Goal: Navigation & Orientation: Find specific page/section

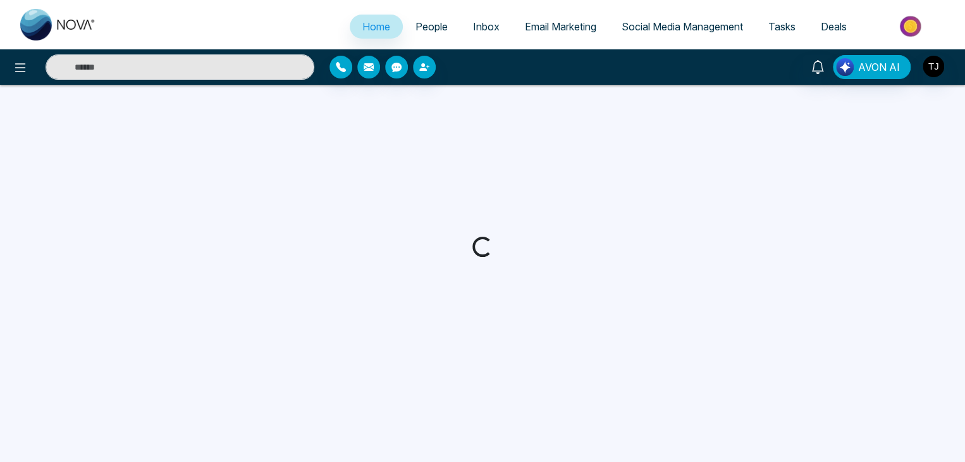
select select "*"
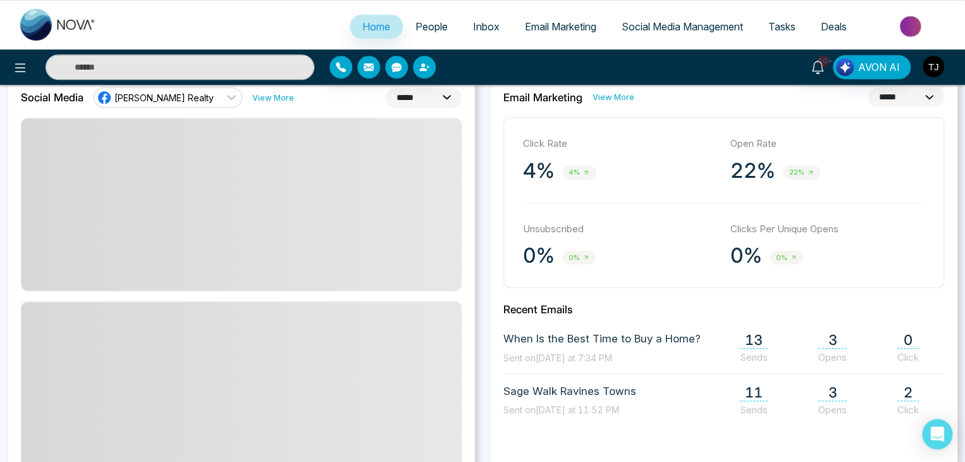
scroll to position [316, 0]
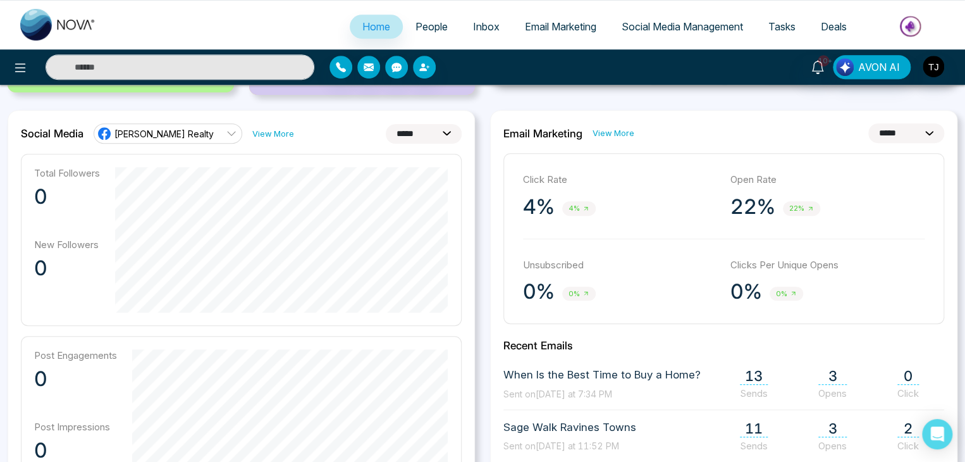
click at [796, 208] on span "22%" at bounding box center [801, 208] width 37 height 15
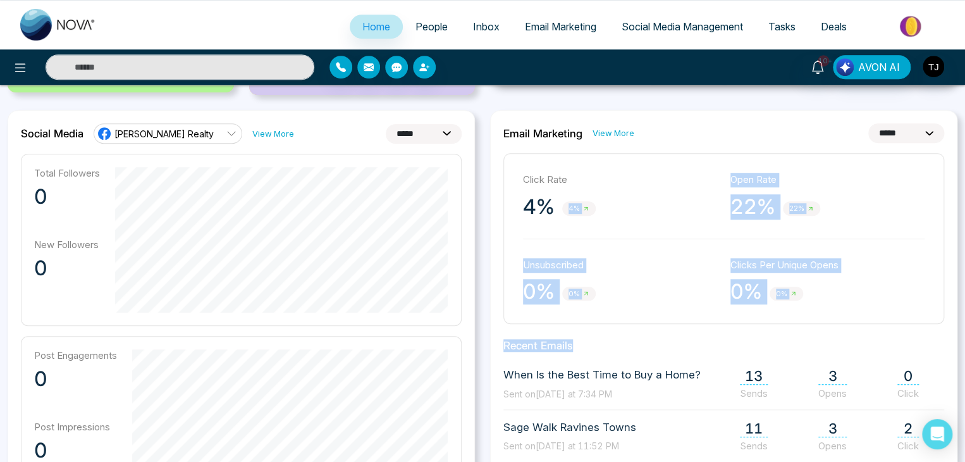
drag, startPoint x: 561, startPoint y: 204, endPoint x: 956, endPoint y: 349, distance: 421.0
click at [956, 349] on div "**********" at bounding box center [723, 406] width 467 height 593
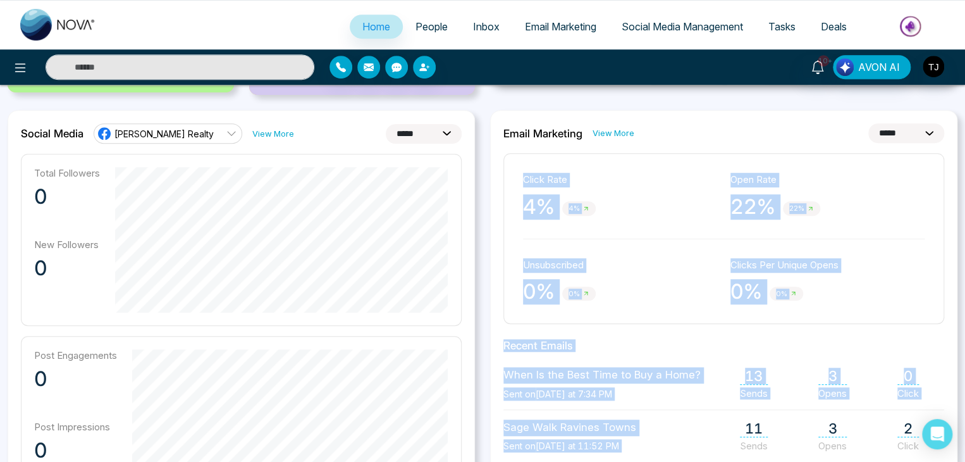
drag, startPoint x: 693, startPoint y: 403, endPoint x: 524, endPoint y: 185, distance: 275.8
click at [524, 185] on div "**********" at bounding box center [723, 406] width 467 height 593
click at [511, 202] on div "Click Rate 4% 4% Open Rate 22% 22% Unsubscribed 0% 0% Clicks Per Unique Opens 0…" at bounding box center [723, 238] width 441 height 171
drag, startPoint x: 516, startPoint y: 176, endPoint x: 923, endPoint y: 449, distance: 490.1
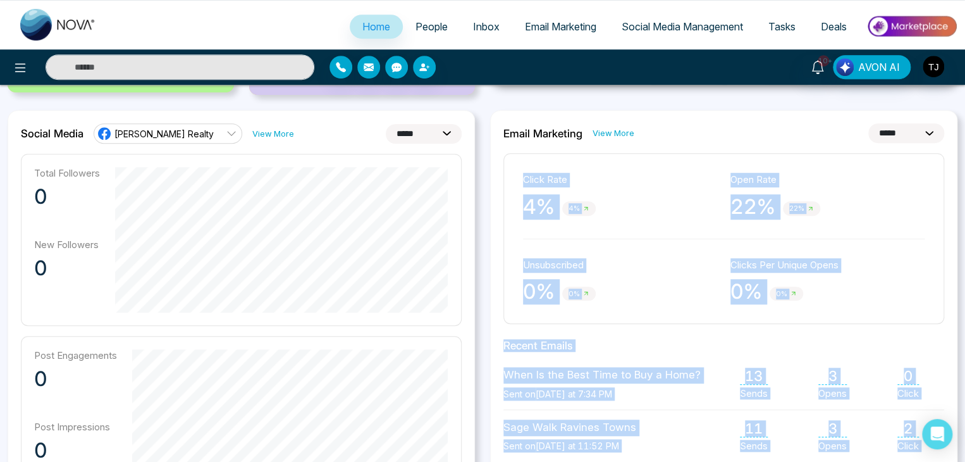
click at [820, 329] on div "**********" at bounding box center [723, 406] width 467 height 593
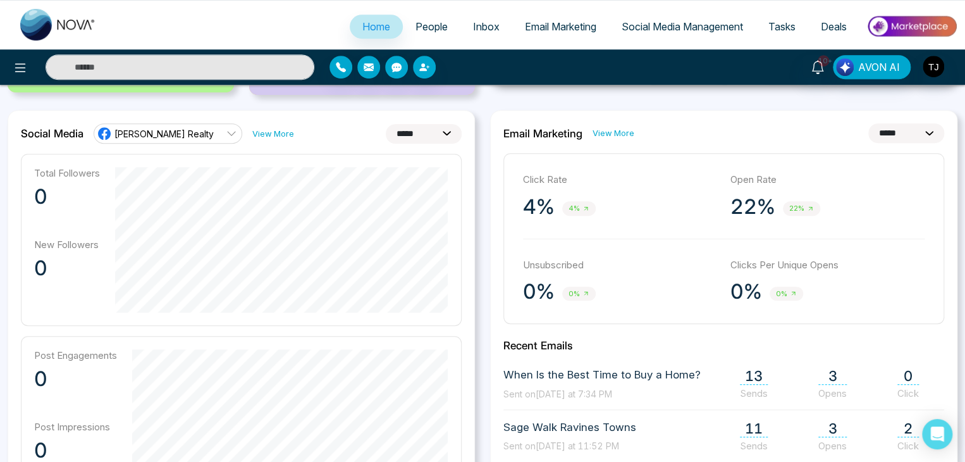
click at [779, 269] on p "Clicks Per Unique Opens" at bounding box center [827, 265] width 195 height 15
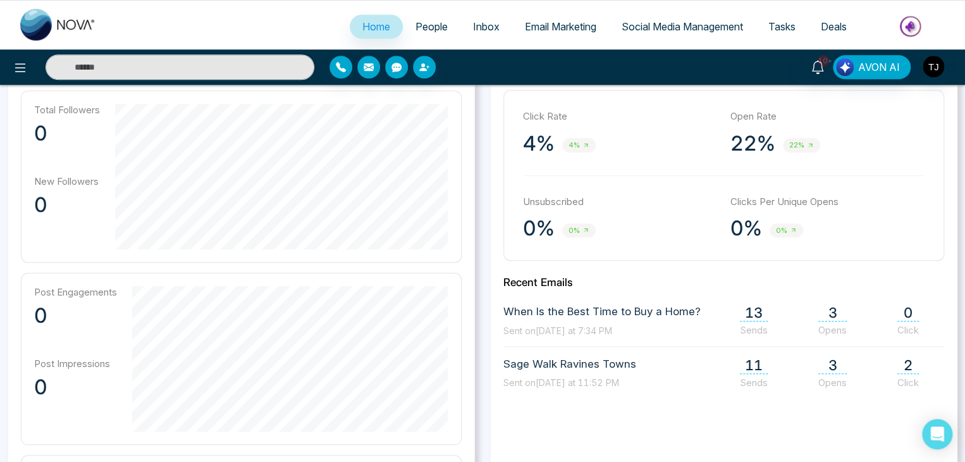
scroll to position [379, 0]
click at [692, 19] on link "Social Media Management" at bounding box center [682, 27] width 147 height 24
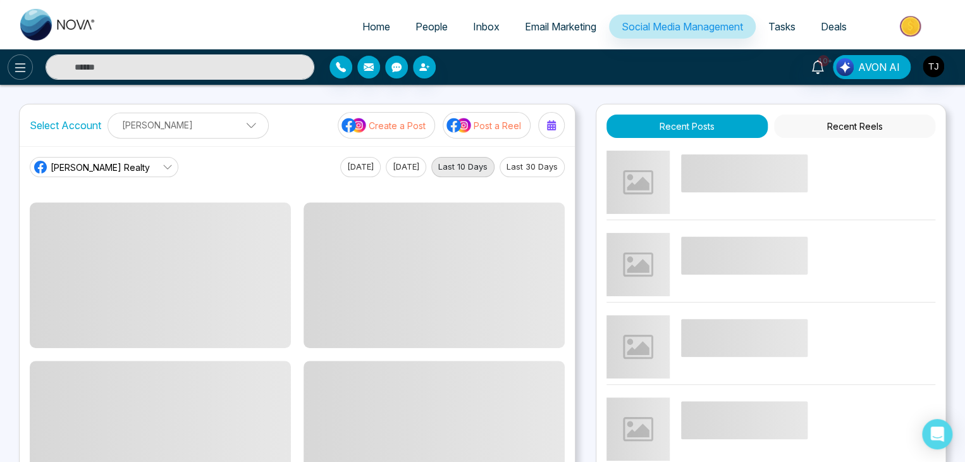
click at [15, 68] on icon at bounding box center [20, 67] width 15 height 15
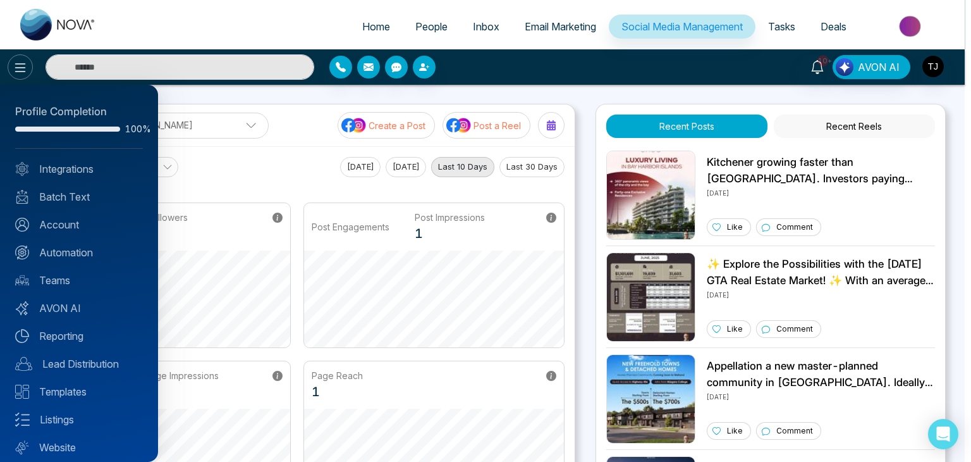
click at [15, 68] on div at bounding box center [485, 231] width 971 height 462
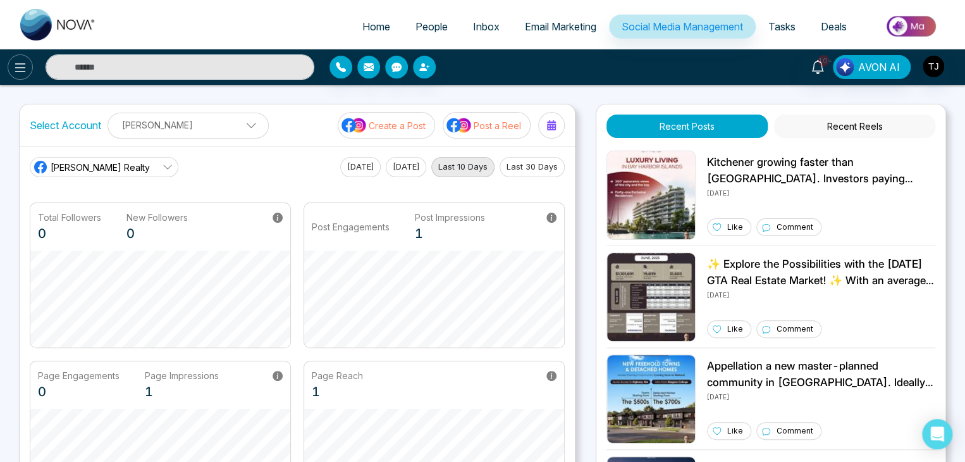
click at [18, 61] on icon at bounding box center [20, 67] width 15 height 15
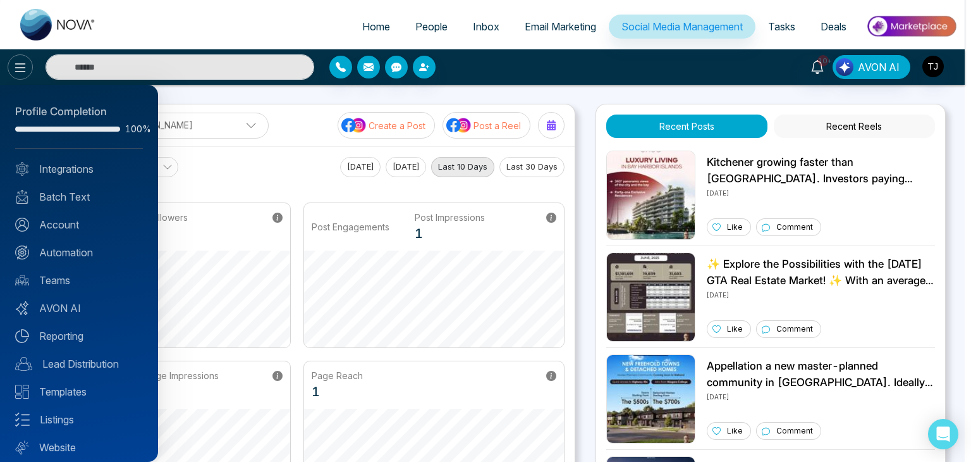
click at [18, 61] on div at bounding box center [485, 231] width 971 height 462
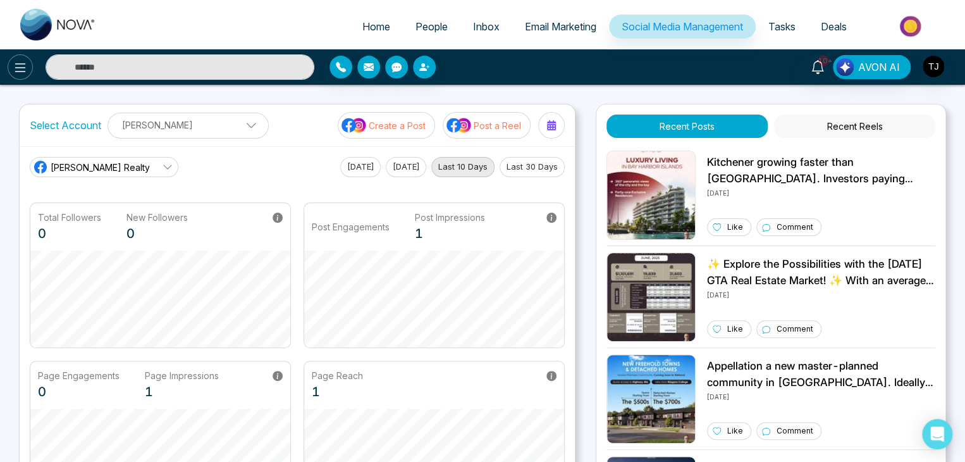
click at [18, 61] on icon at bounding box center [20, 67] width 15 height 15
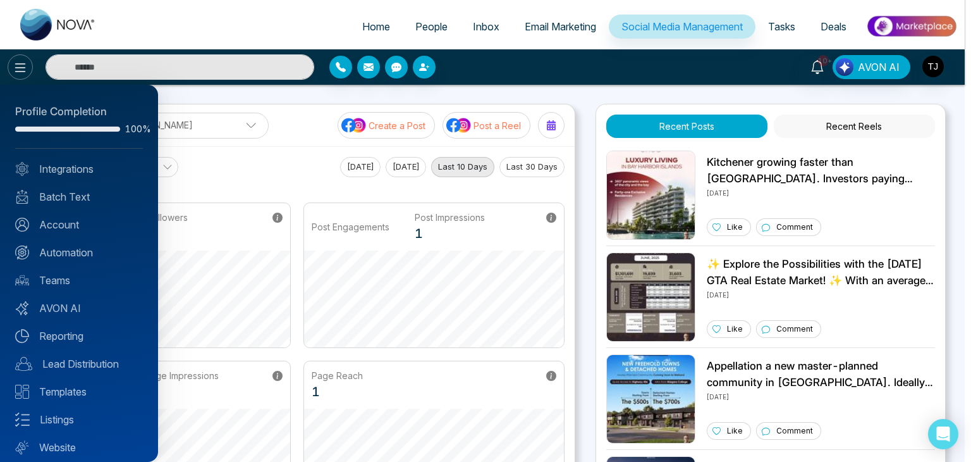
click at [18, 61] on div at bounding box center [485, 231] width 971 height 462
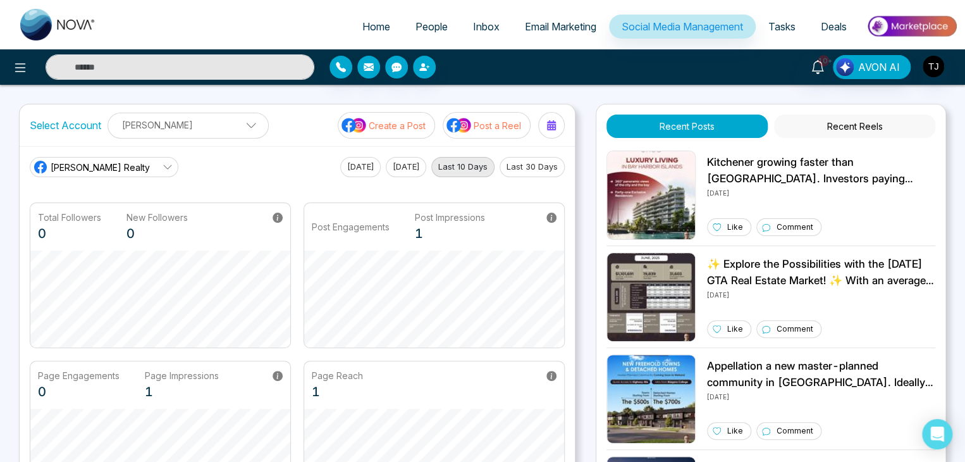
click at [827, 22] on span "Deals" at bounding box center [834, 26] width 26 height 13
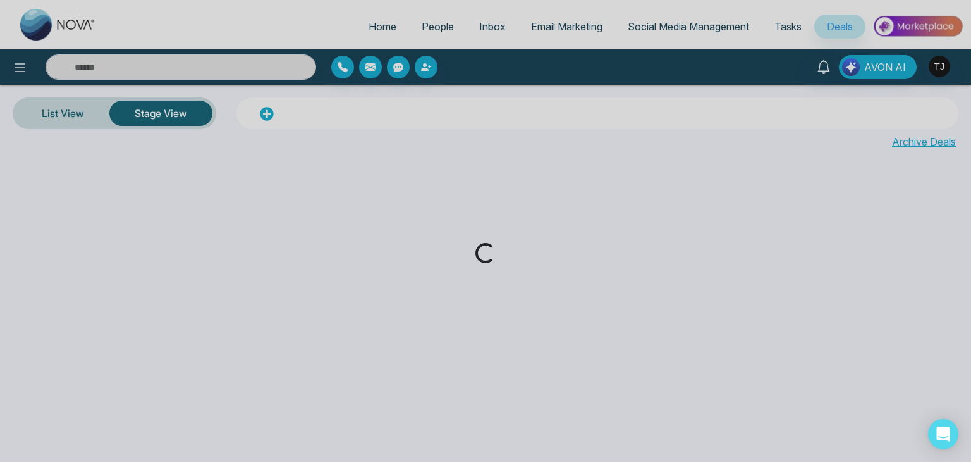
click at [679, 37] on div "Loading..." at bounding box center [485, 231] width 971 height 462
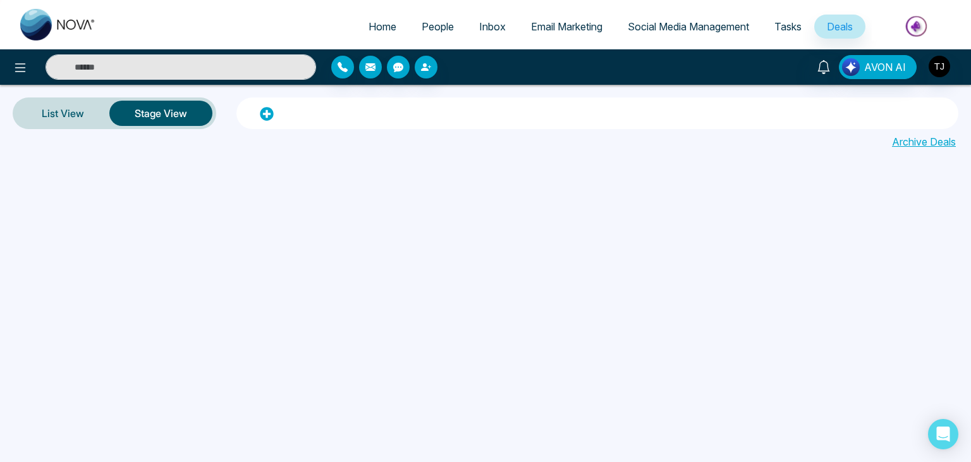
click at [678, 28] on span "Social Media Management" at bounding box center [688, 26] width 121 height 13
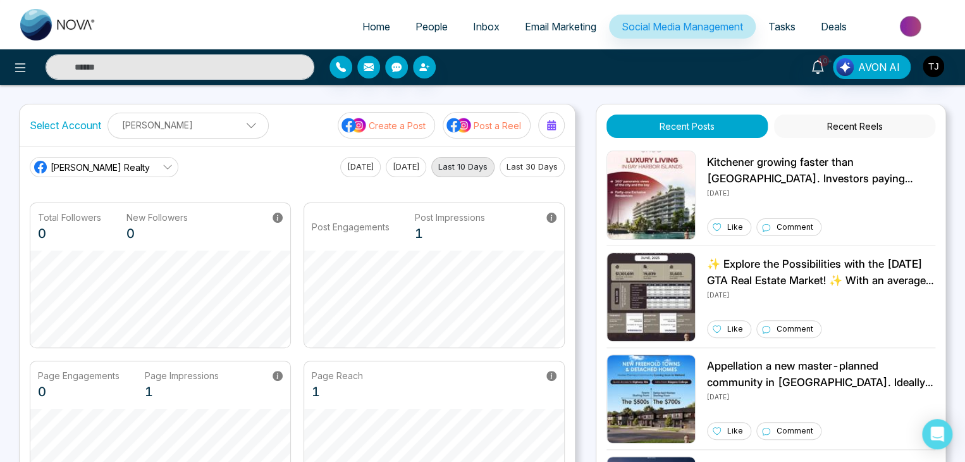
click at [837, 135] on button "Recent Reels" at bounding box center [854, 125] width 161 height 23
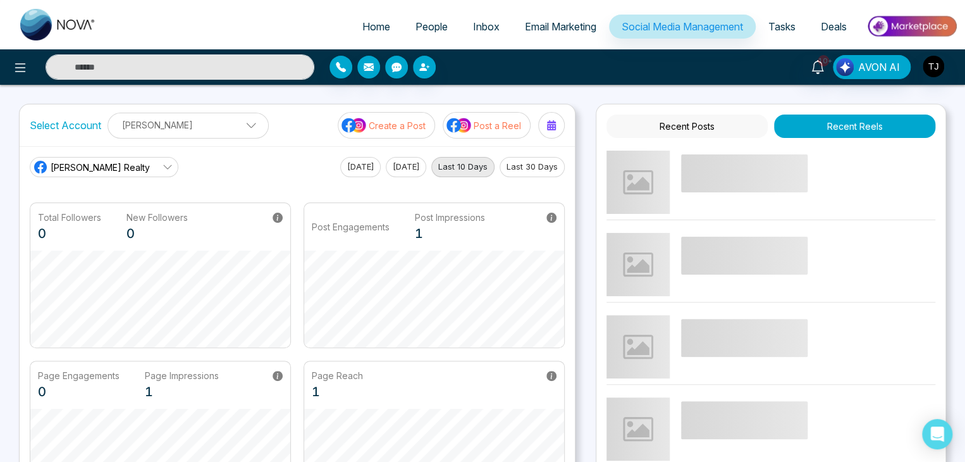
click at [742, 125] on button "Recent Posts" at bounding box center [686, 125] width 161 height 23
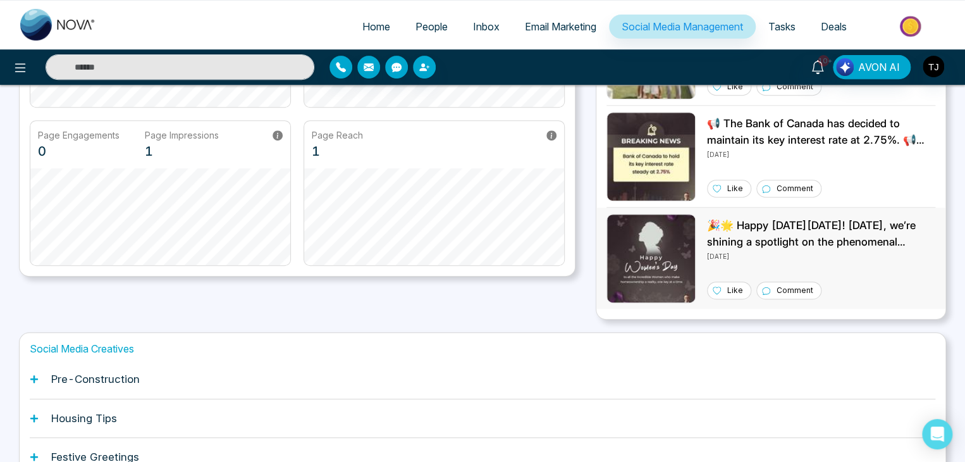
scroll to position [253, 0]
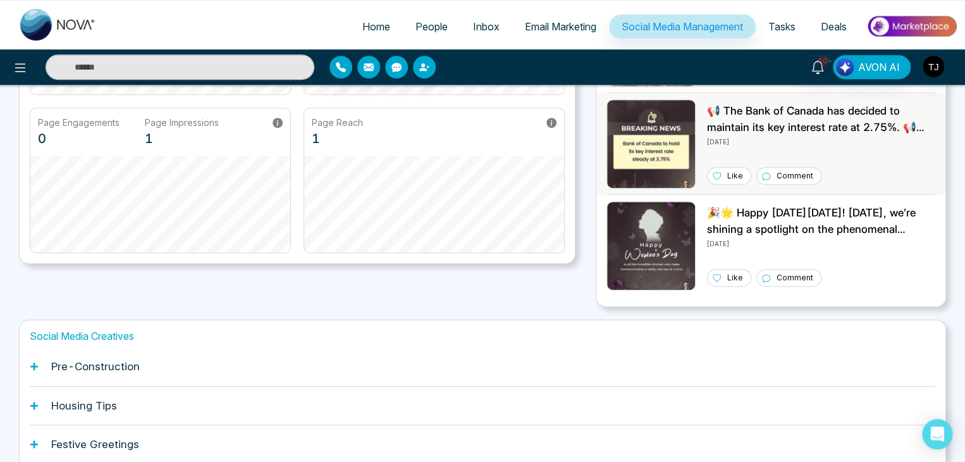
click at [816, 118] on p "📢 The Bank of Canada has decided to maintain its key interest rate at 2.75%. 📢 …" at bounding box center [821, 119] width 228 height 32
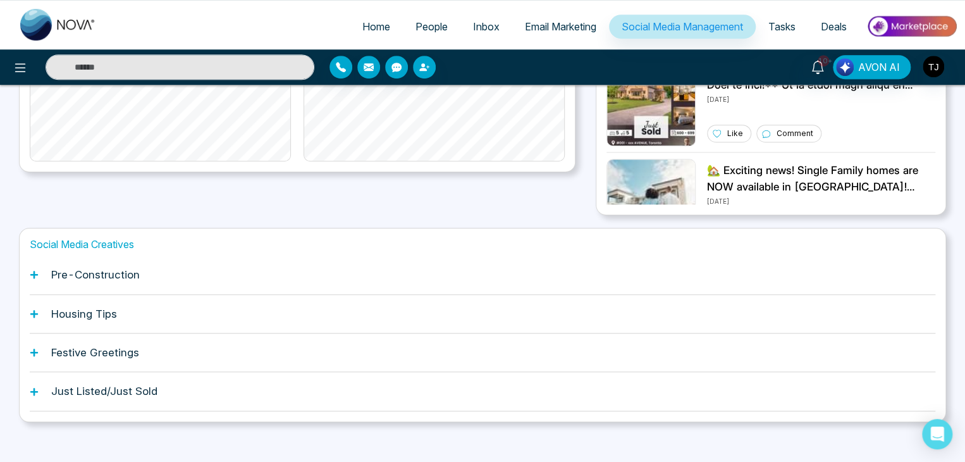
scroll to position [354, 0]
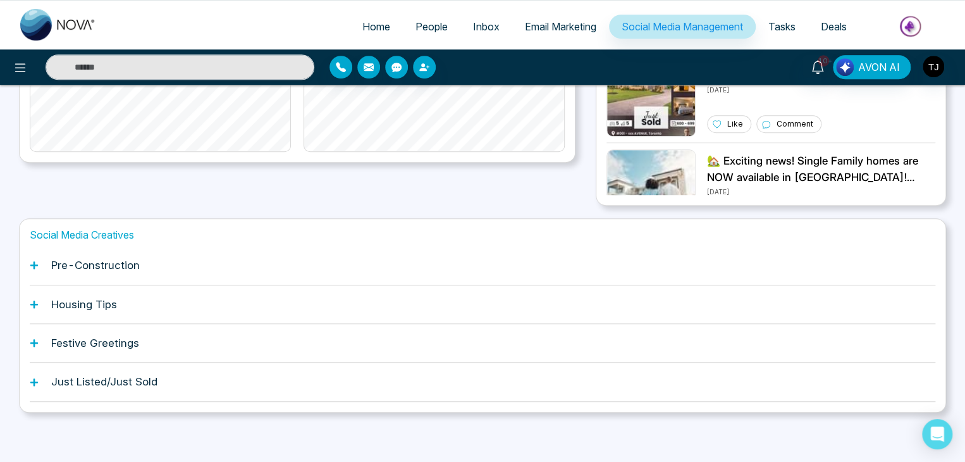
click at [40, 261] on div "Pre-Construction" at bounding box center [483, 265] width 906 height 39
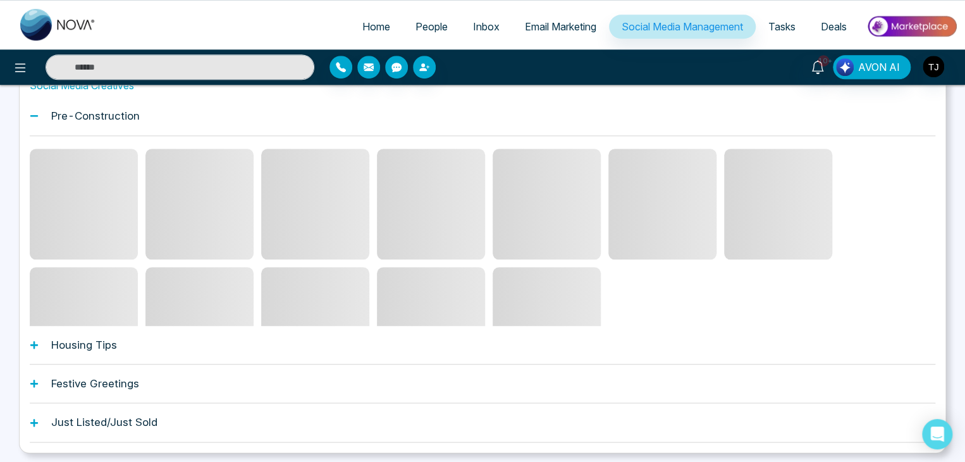
scroll to position [544, 0]
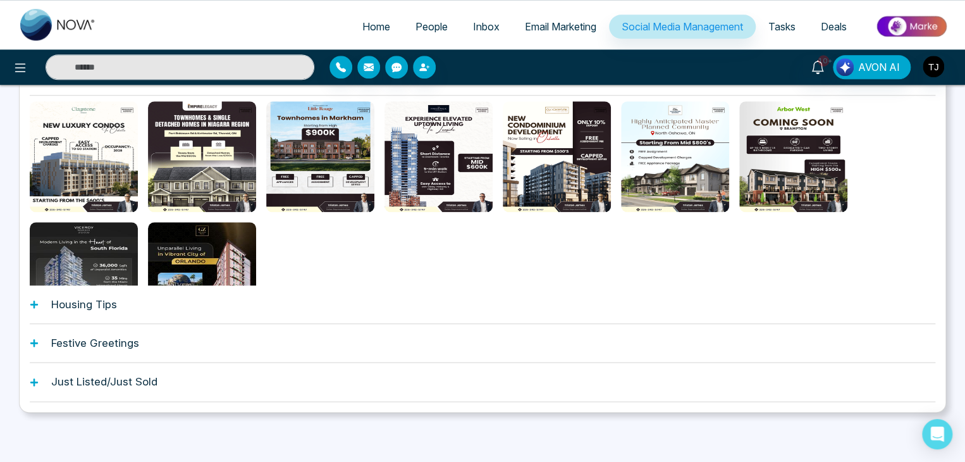
scroll to position [429, 0]
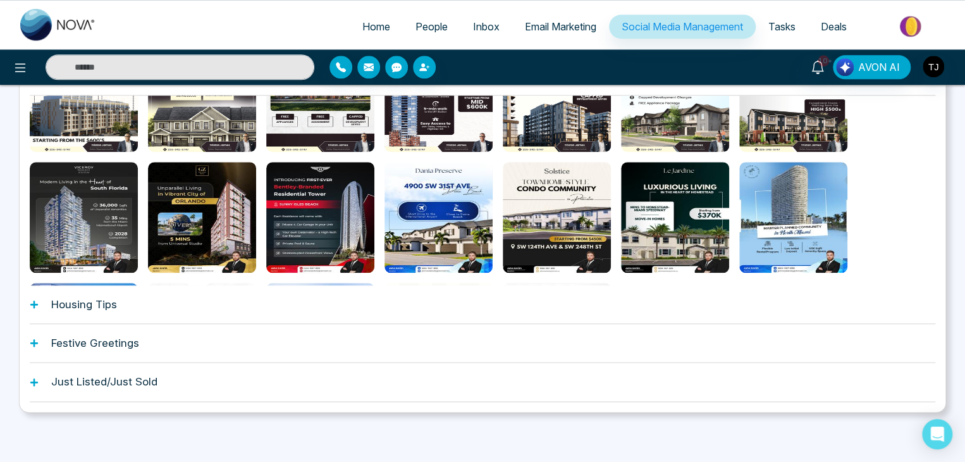
click at [120, 305] on div "Housing Tips" at bounding box center [483, 304] width 906 height 39
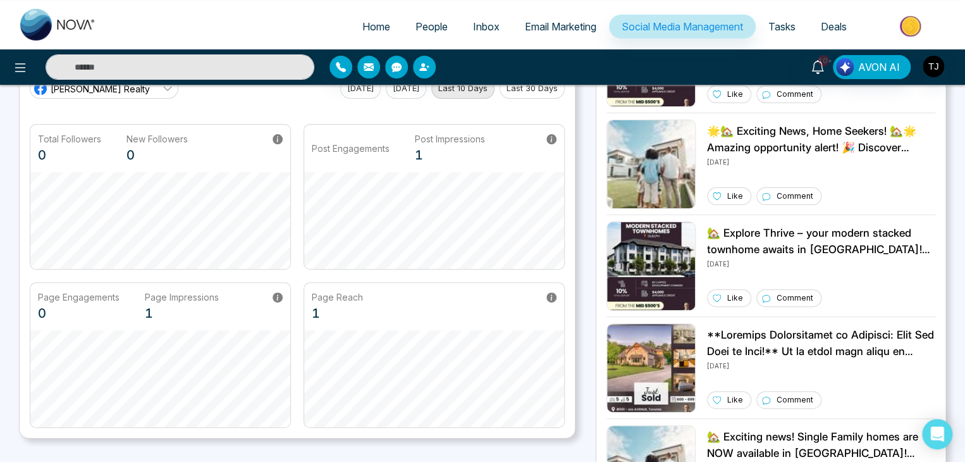
scroll to position [0, 0]
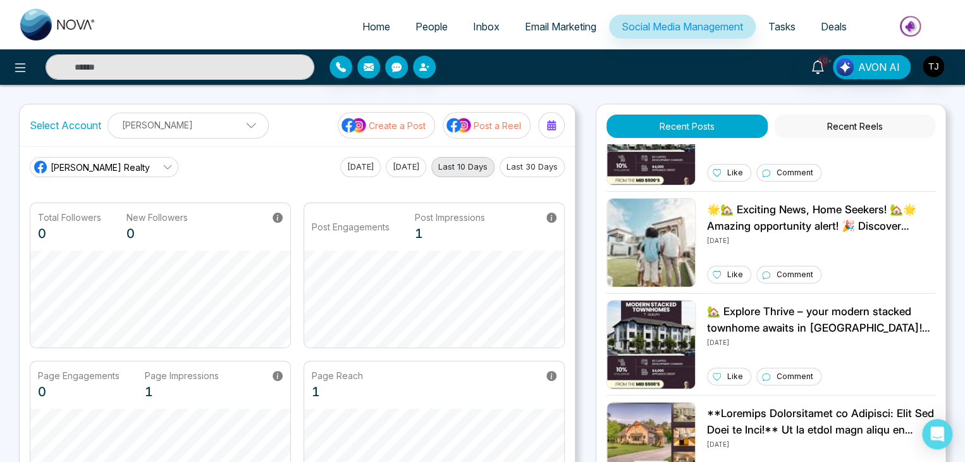
click at [443, 238] on div "Post Engagements Post Impressions 1" at bounding box center [434, 274] width 261 height 145
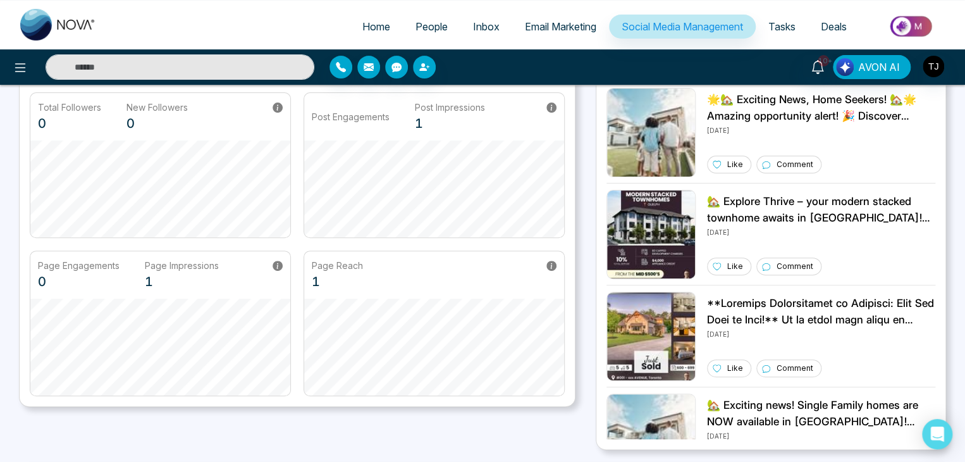
scroll to position [63, 0]
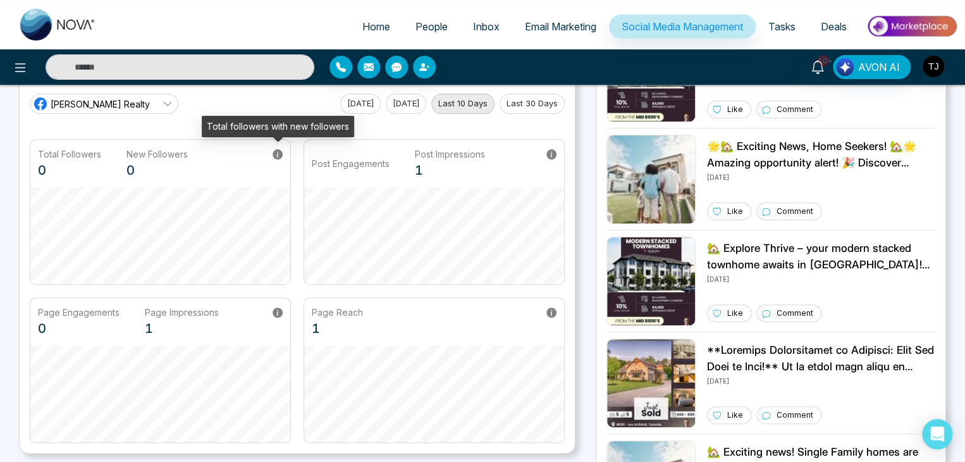
click at [278, 152] on icon at bounding box center [278, 154] width 10 height 10
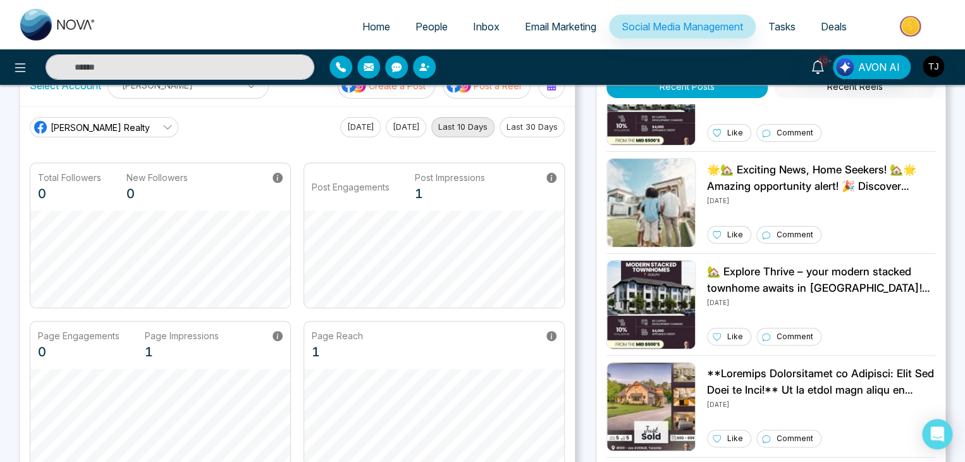
scroll to position [0, 0]
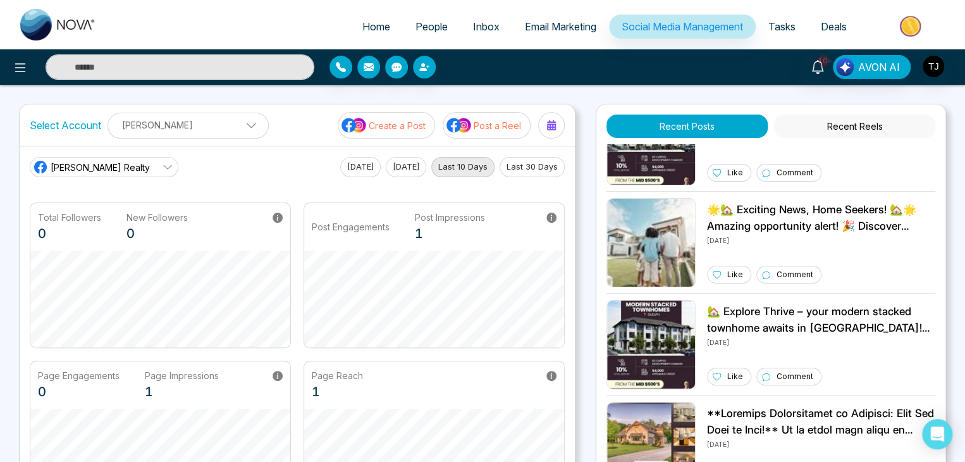
click at [539, 169] on button "Last 30 Days" at bounding box center [532, 167] width 65 height 20
